Goal: Navigation & Orientation: Go to known website

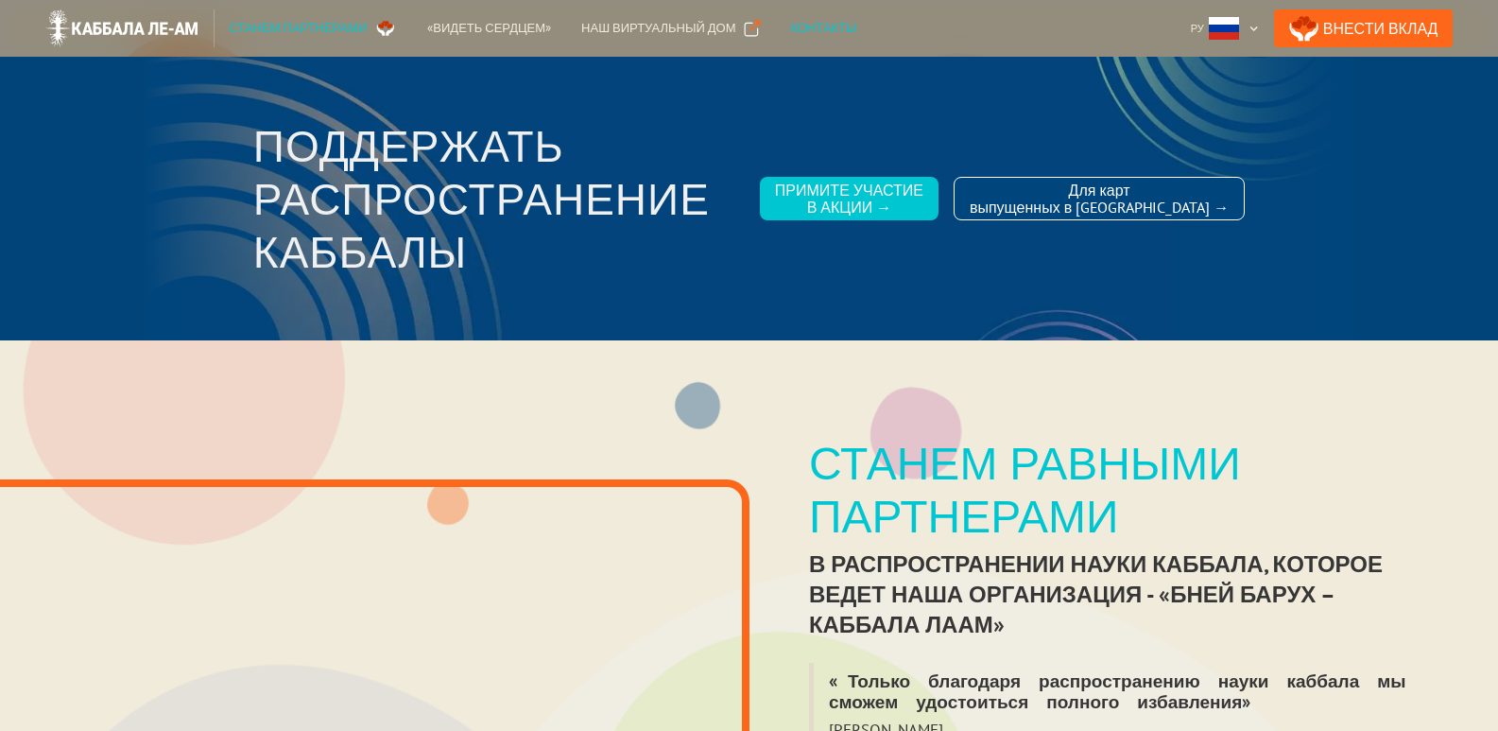
click at [792, 24] on div "Контакты" at bounding box center [824, 28] width 66 height 19
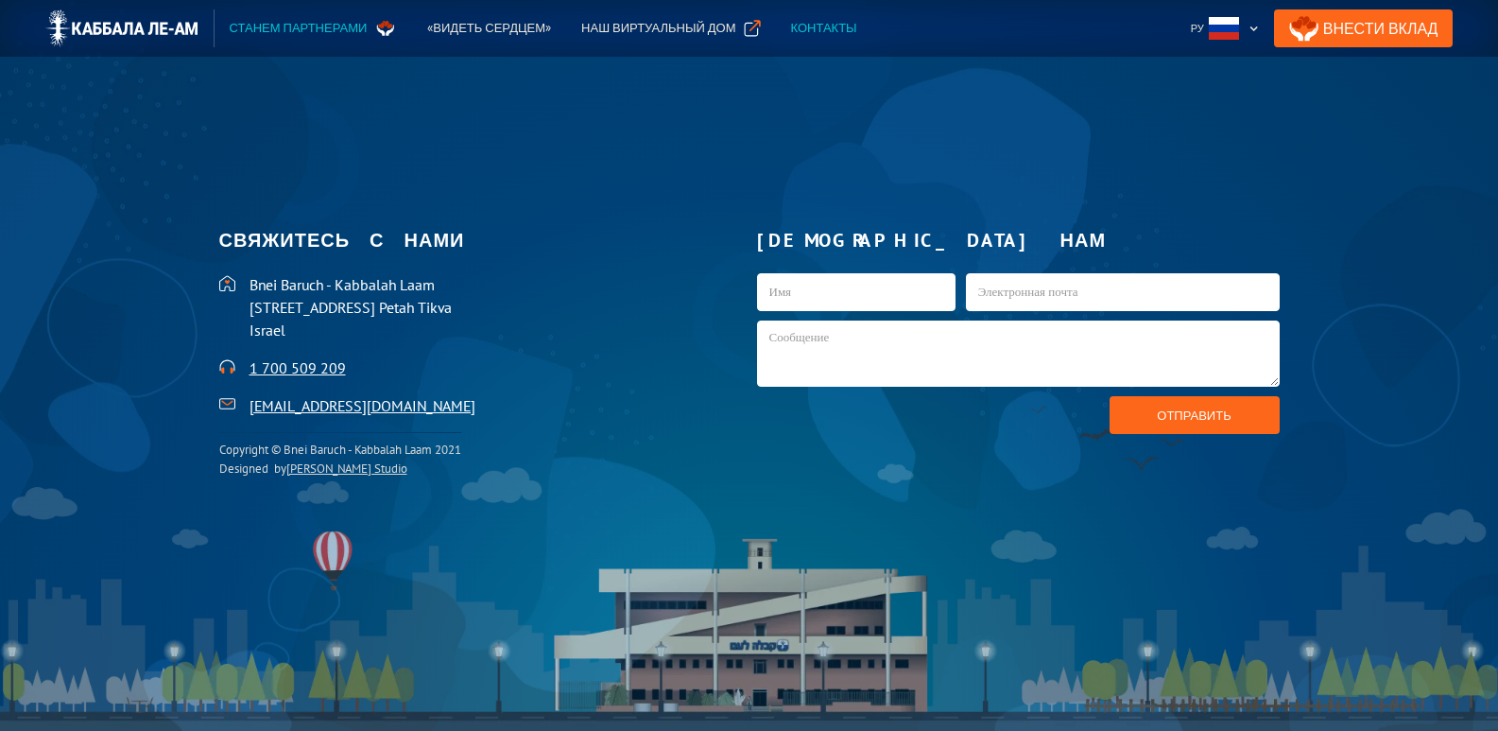
scroll to position [4198, 0]
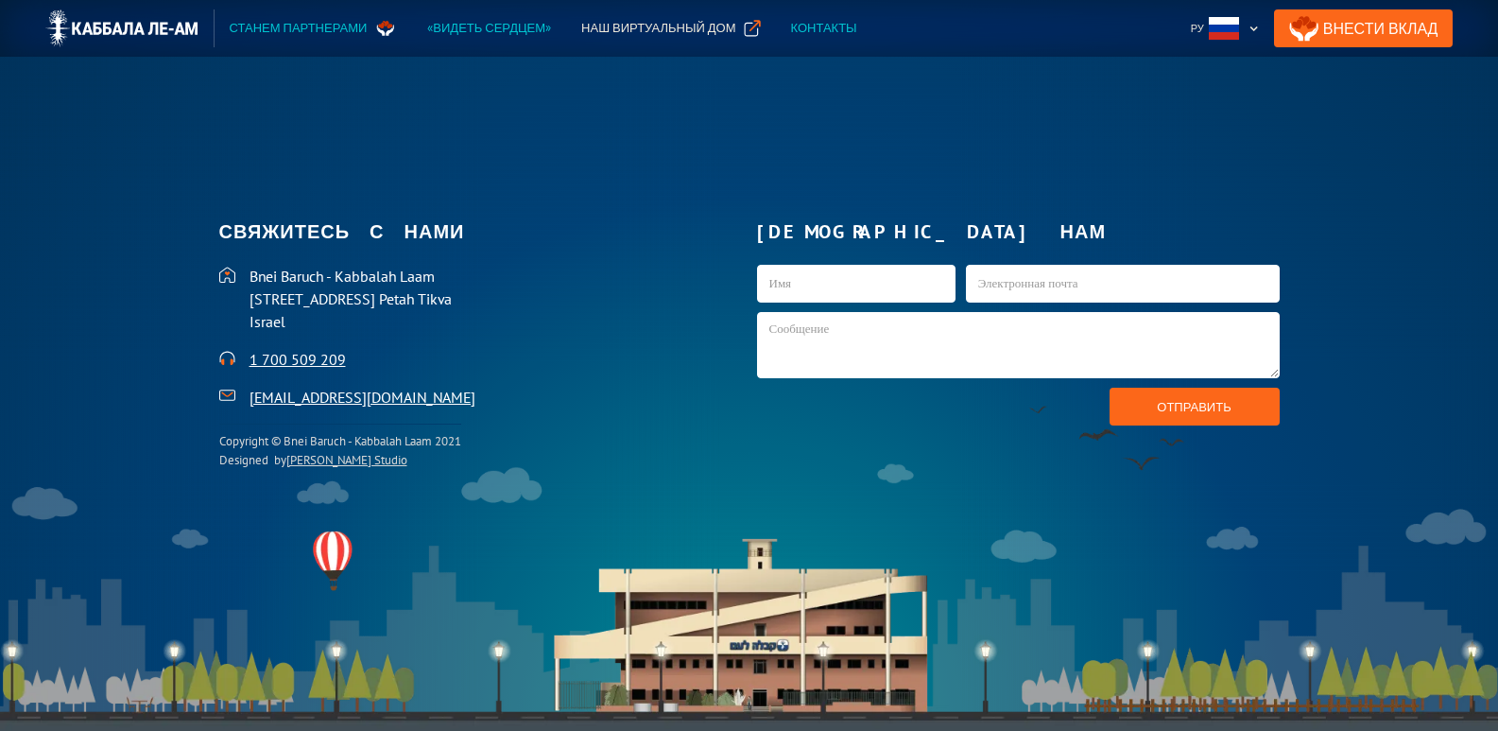
click at [458, 29] on div "«Видеть сердцем»" at bounding box center [489, 28] width 124 height 19
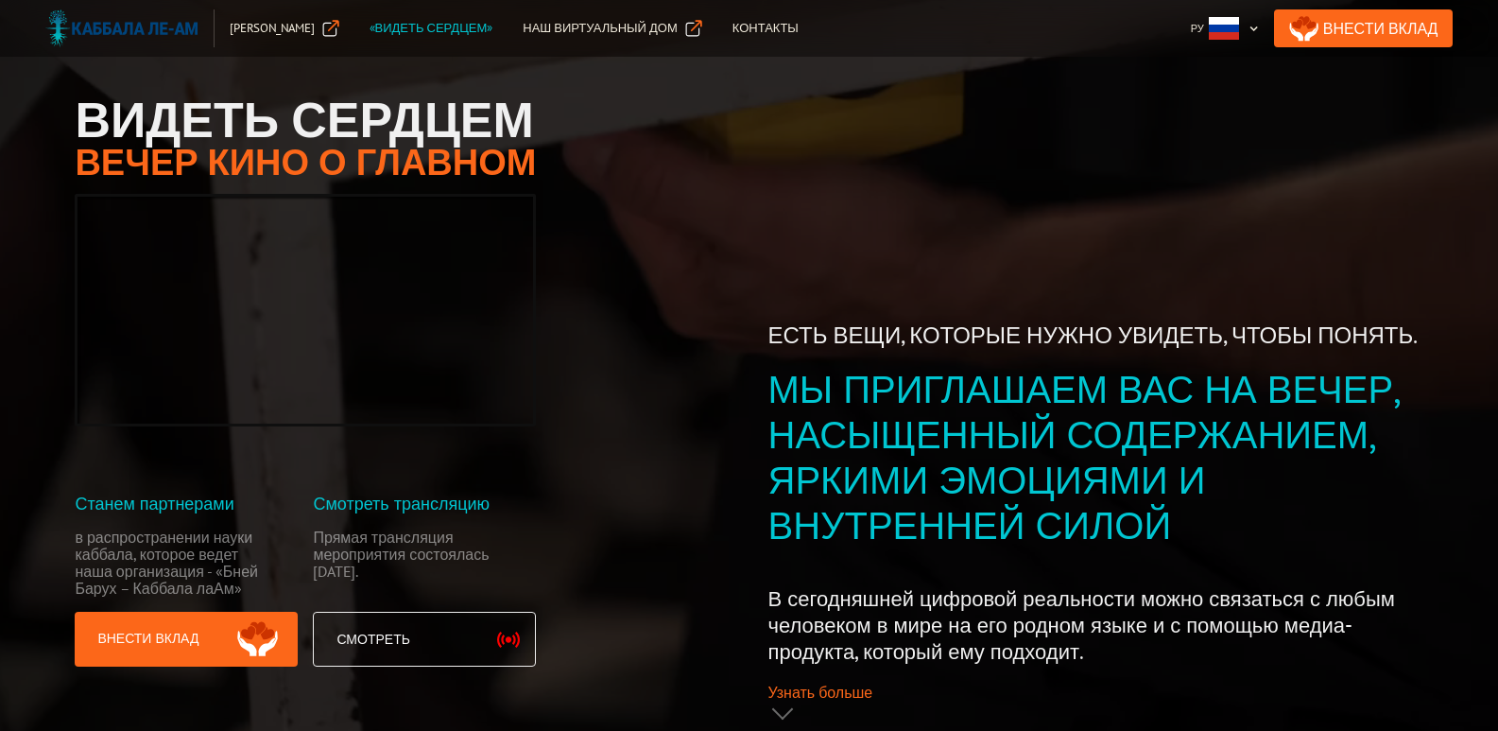
click at [110, 24] on img at bounding box center [121, 28] width 153 height 38
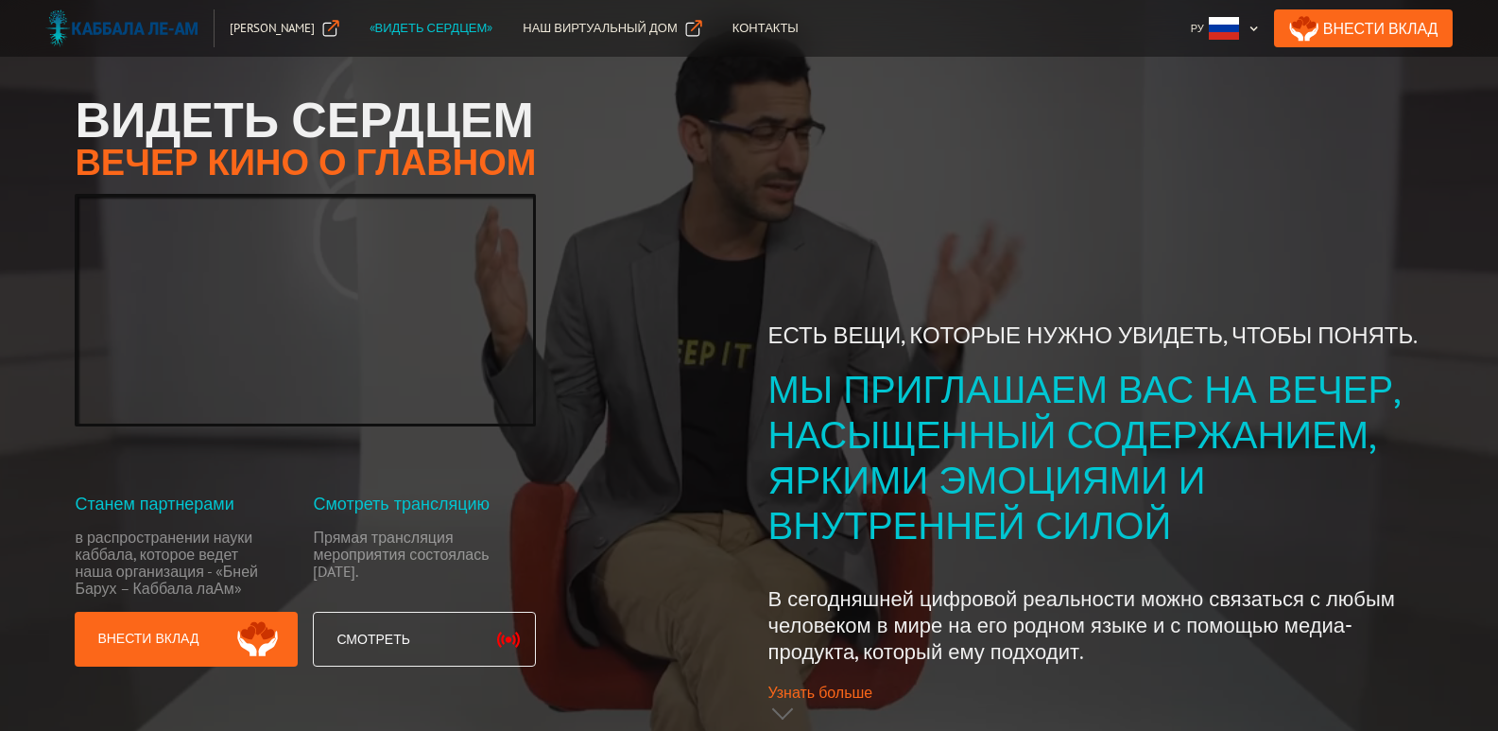
click at [108, 26] on img at bounding box center [121, 28] width 153 height 38
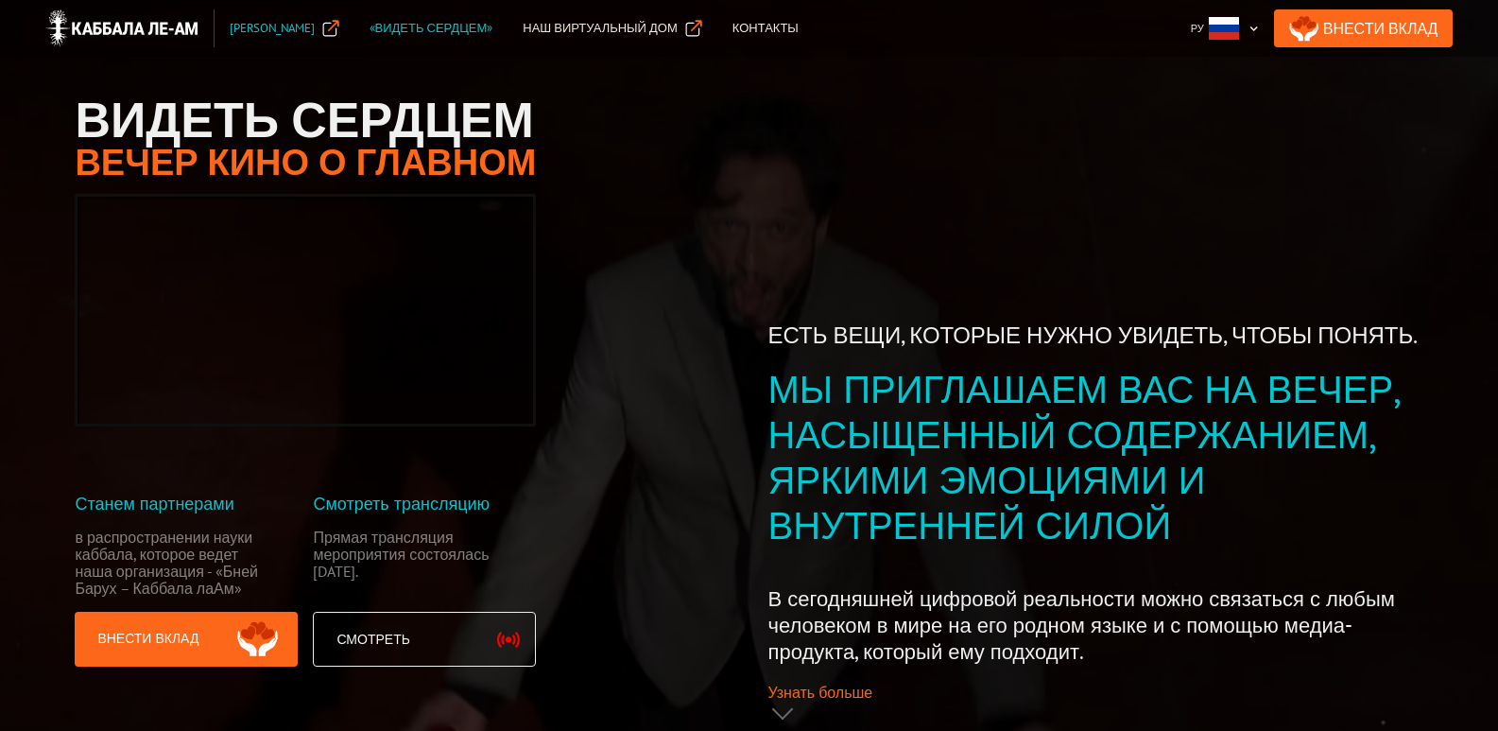
click at [297, 33] on div "Станем Партнёрами" at bounding box center [272, 28] width 85 height 19
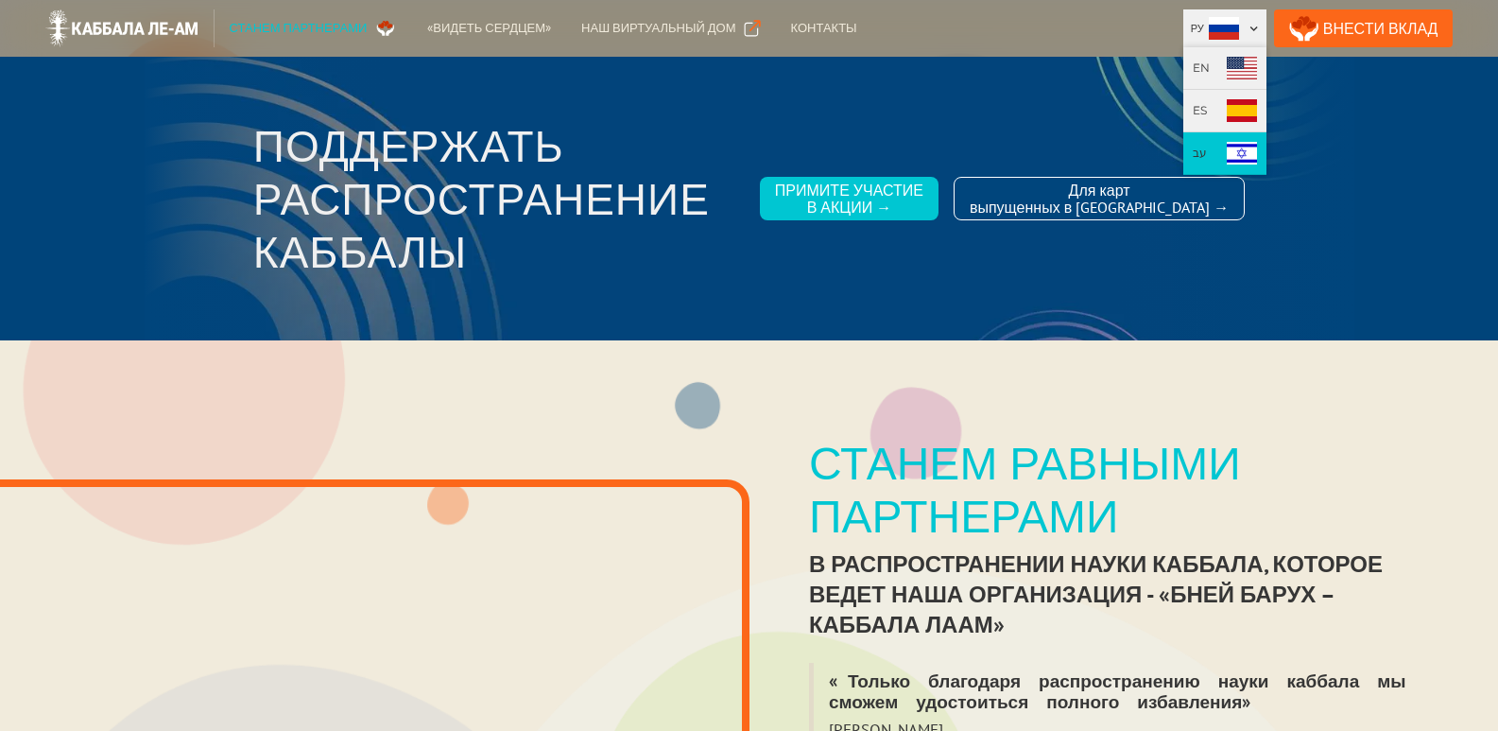
click at [1250, 152] on link "עב" at bounding box center [1225, 153] width 83 height 43
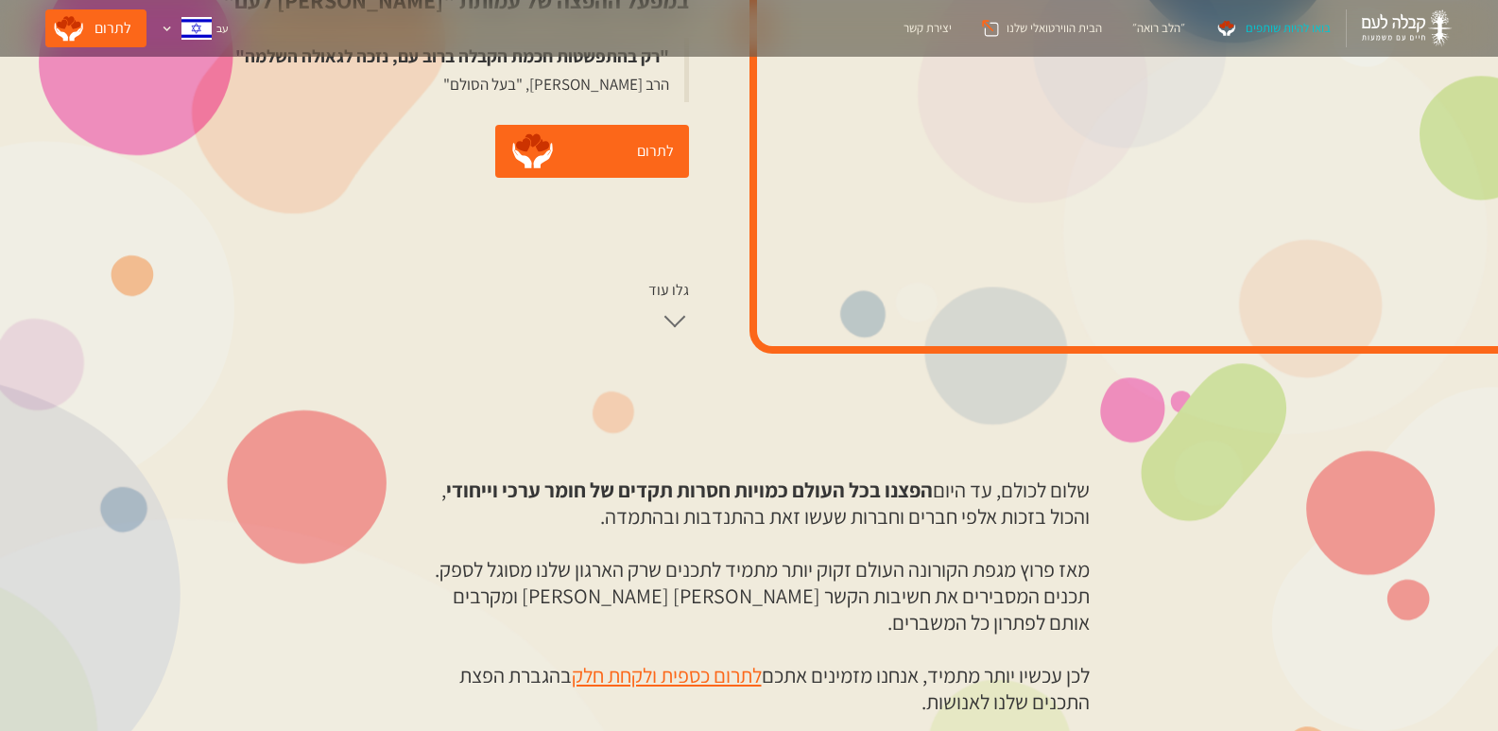
scroll to position [378, 0]
